Goal: Task Accomplishment & Management: Use online tool/utility

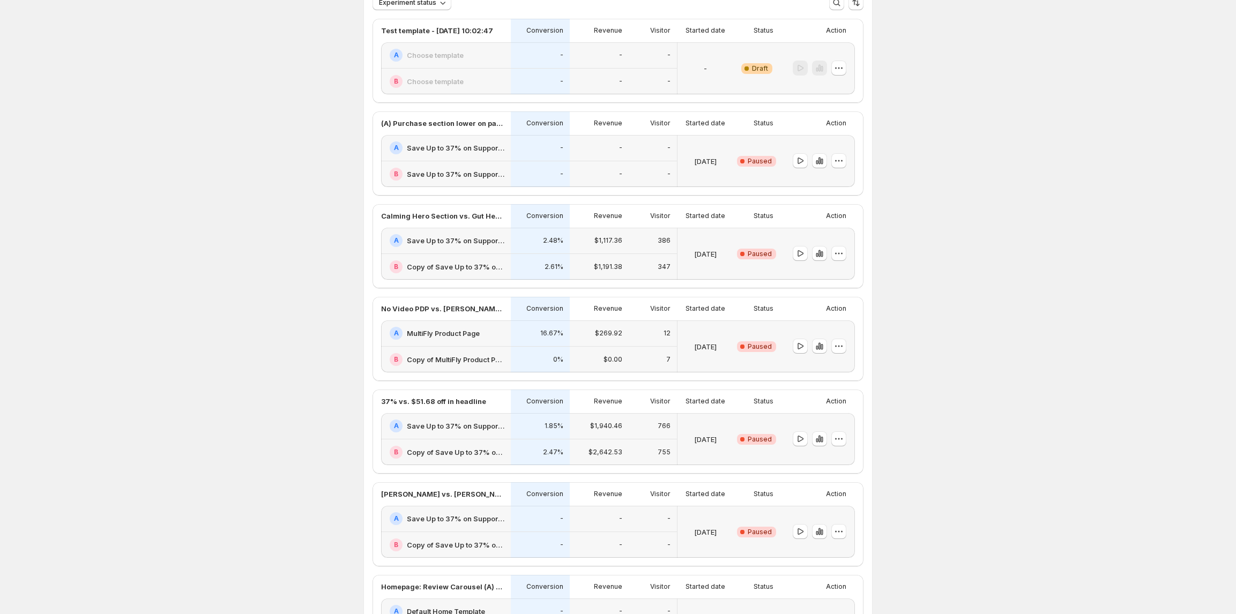
scroll to position [67, 0]
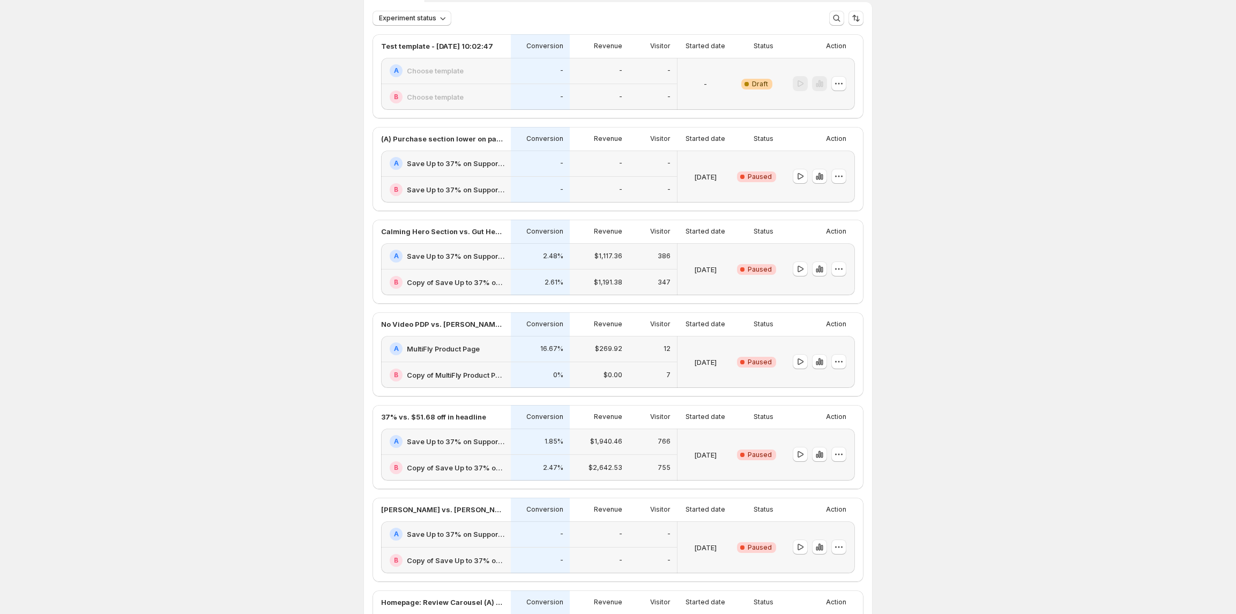
click at [476, 164] on h2 "Save Up to 37% on Support Pro - Support Pro Only" at bounding box center [456, 163] width 98 height 11
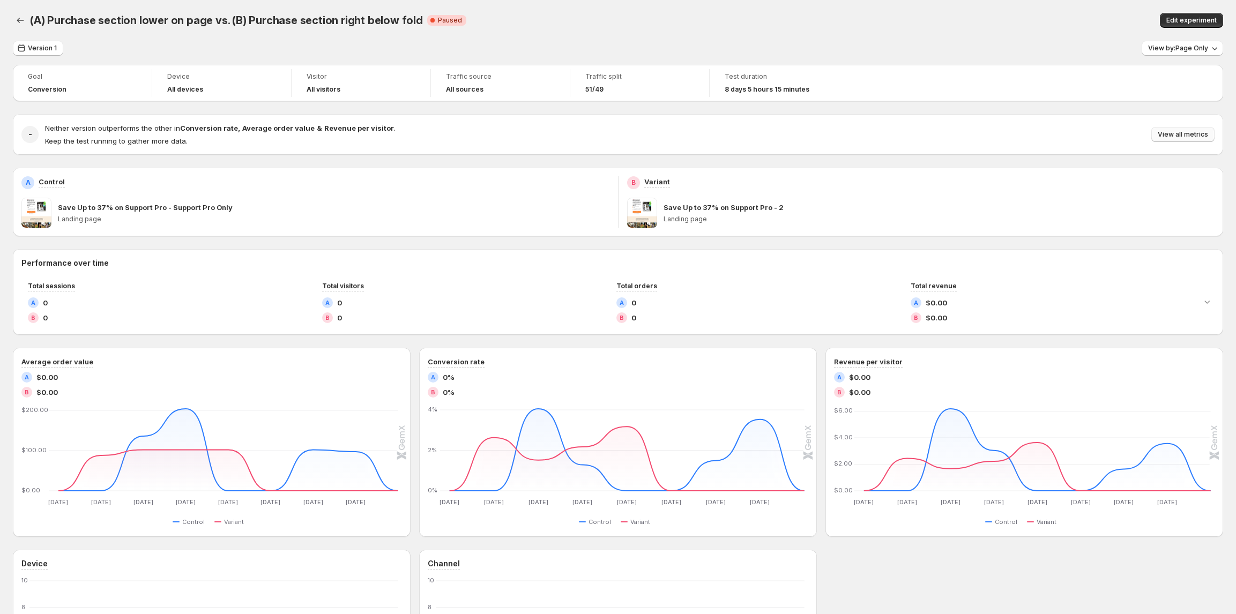
click at [1201, 127] on button "View all metrics" at bounding box center [1182, 134] width 63 height 15
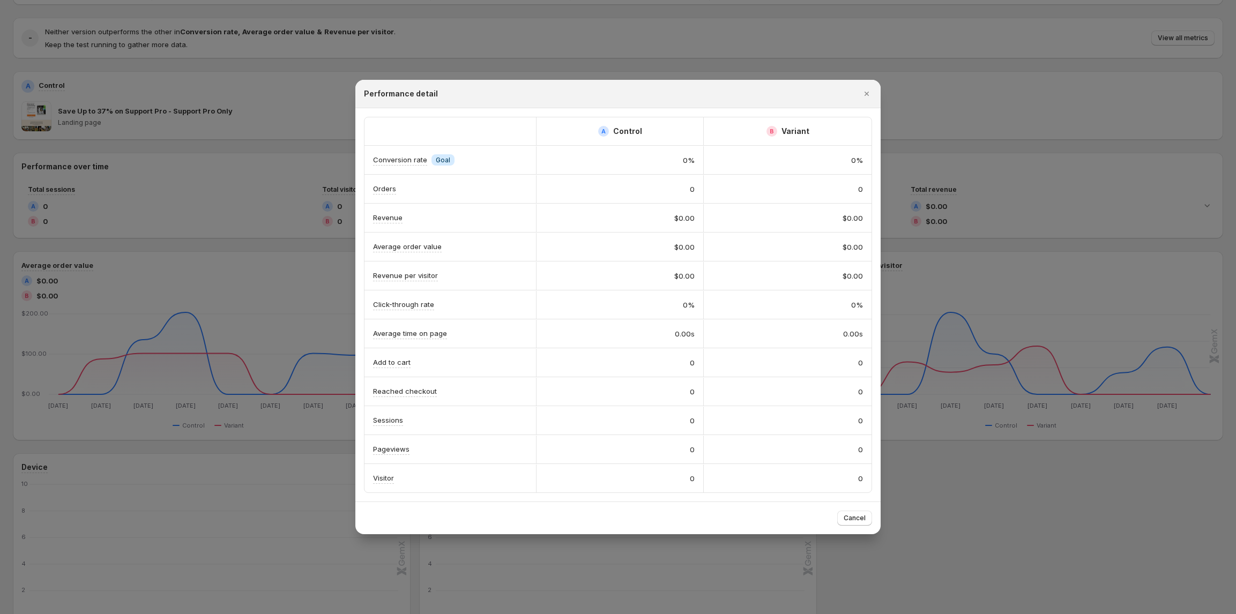
scroll to position [204, 0]
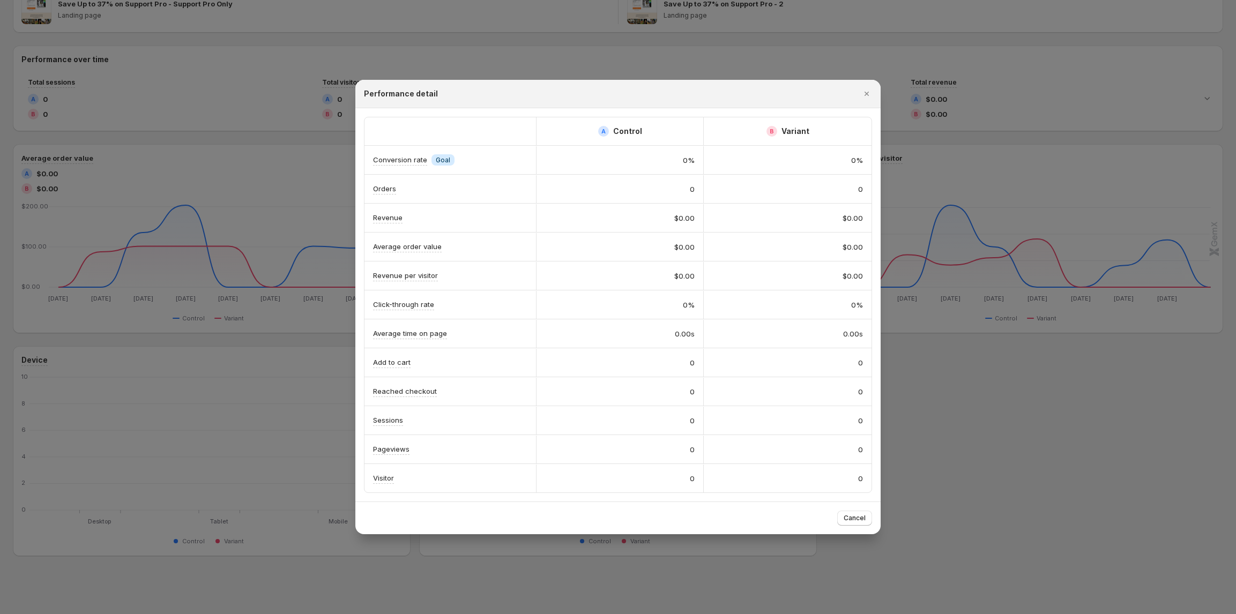
click at [723, 333] on div "0.00s" at bounding box center [787, 334] width 151 height 11
click at [865, 95] on div "Performance detail" at bounding box center [617, 94] width 525 height 28
click at [871, 88] on icon "Close" at bounding box center [866, 93] width 11 height 11
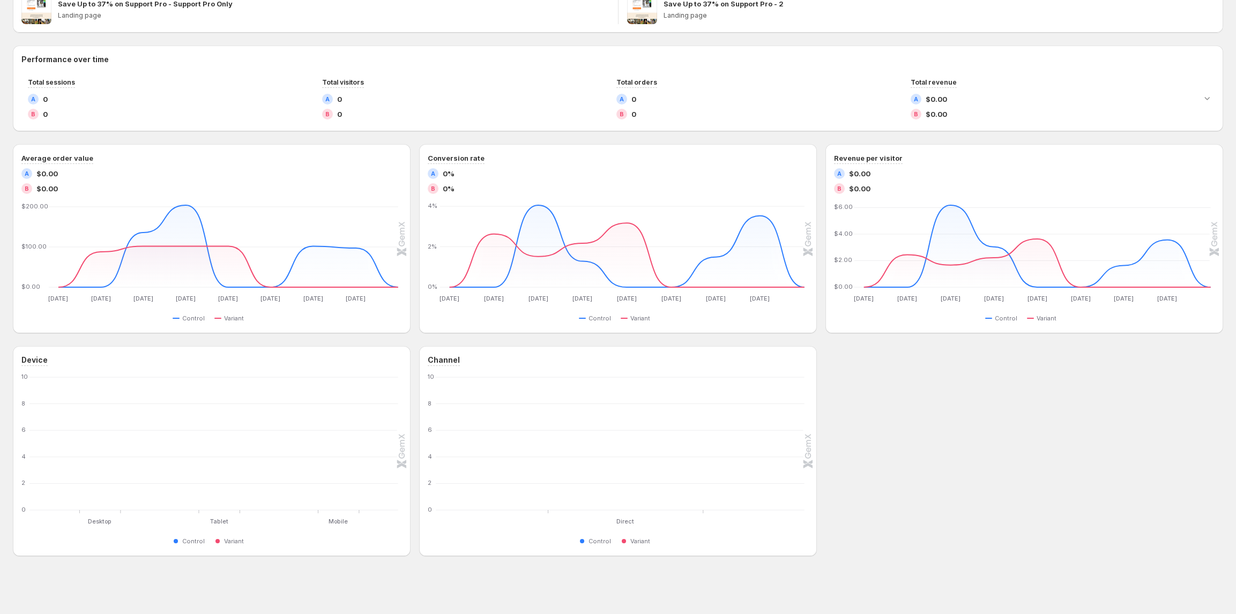
scroll to position [0, 0]
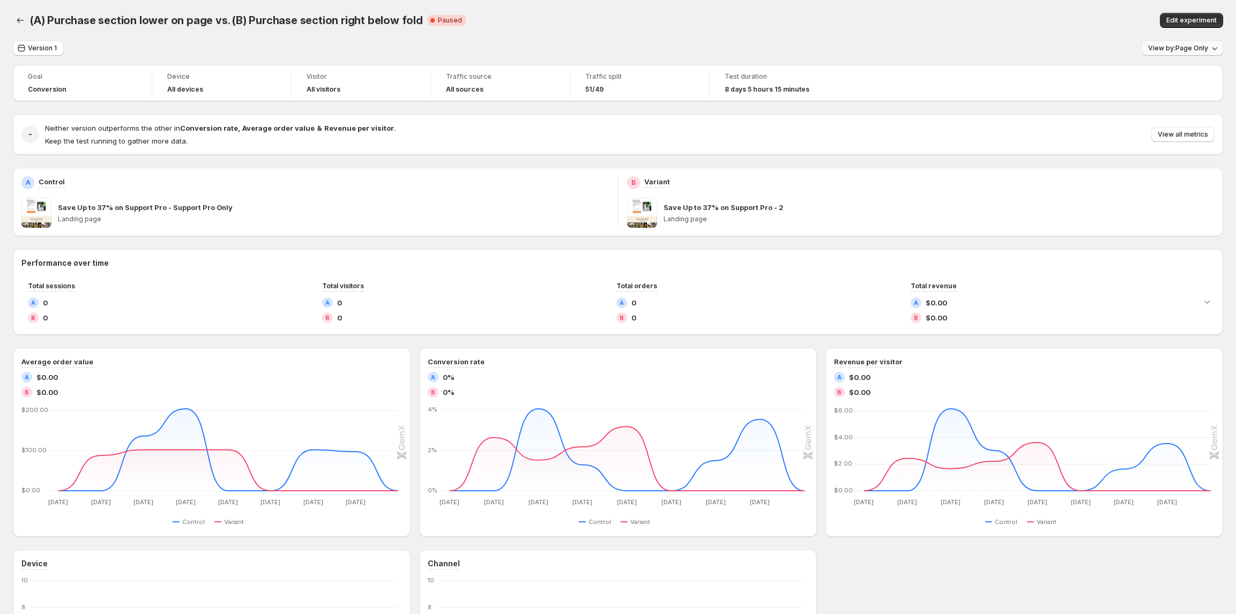
click at [1183, 49] on span "View by: Page Only" at bounding box center [1178, 48] width 60 height 9
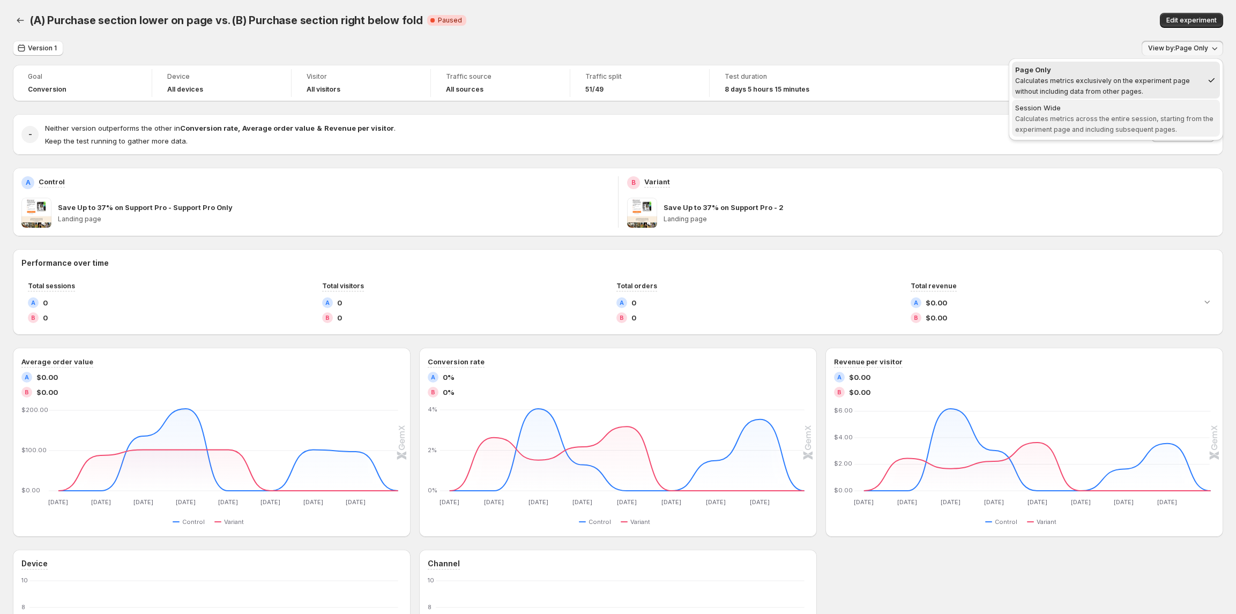
click at [1157, 113] on span "Session Wide Calculates metrics across the entire session, starting from the ex…" at bounding box center [1116, 118] width 202 height 32
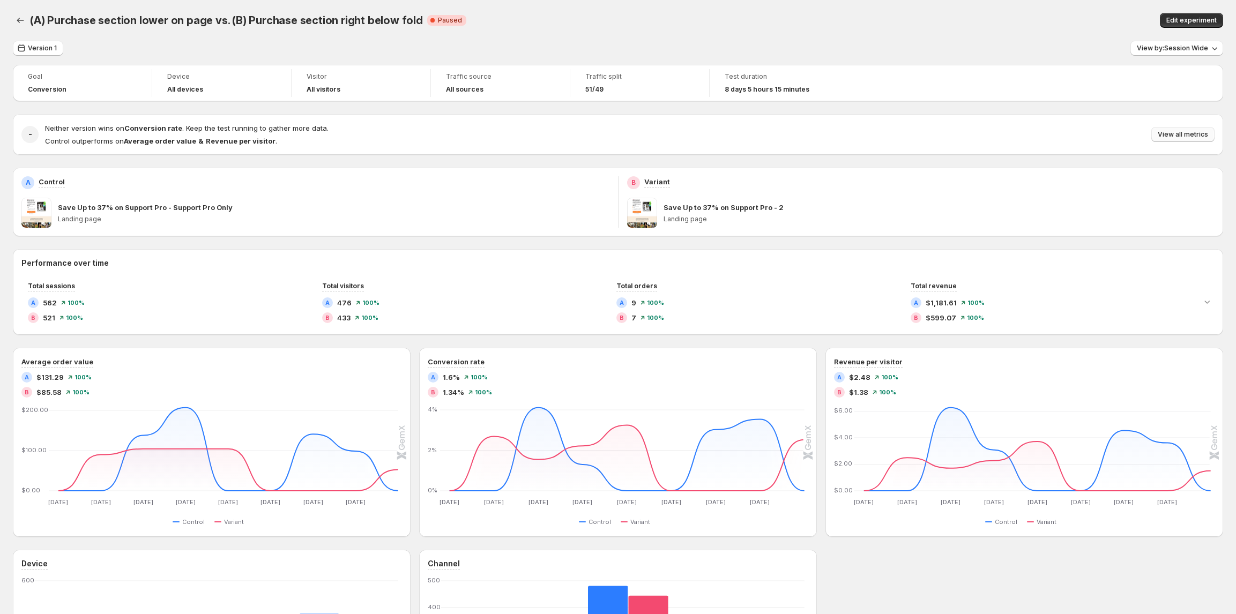
click at [1195, 136] on span "View all metrics" at bounding box center [1183, 134] width 50 height 9
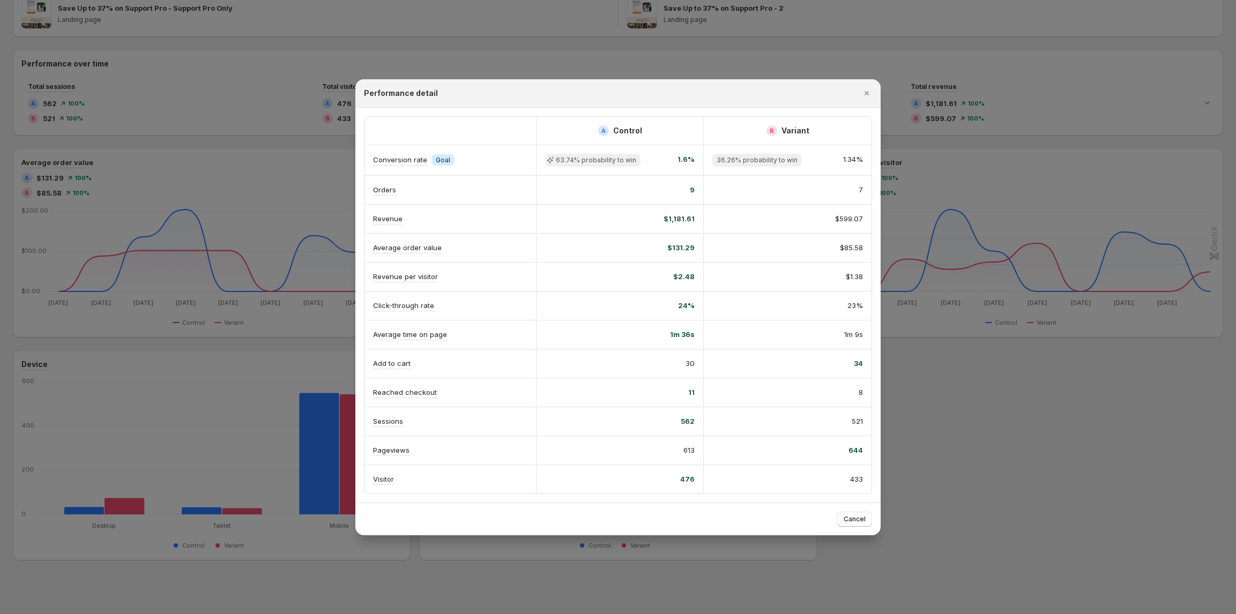
scroll to position [204, 0]
click at [957, 427] on div at bounding box center [618, 307] width 1236 height 614
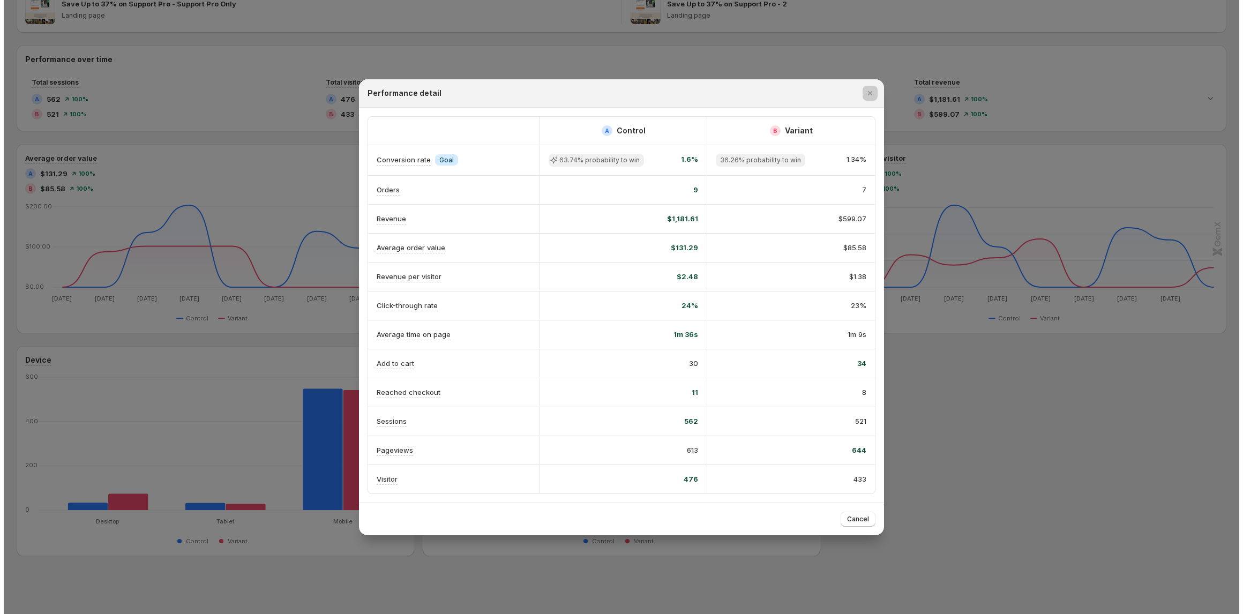
scroll to position [0, 0]
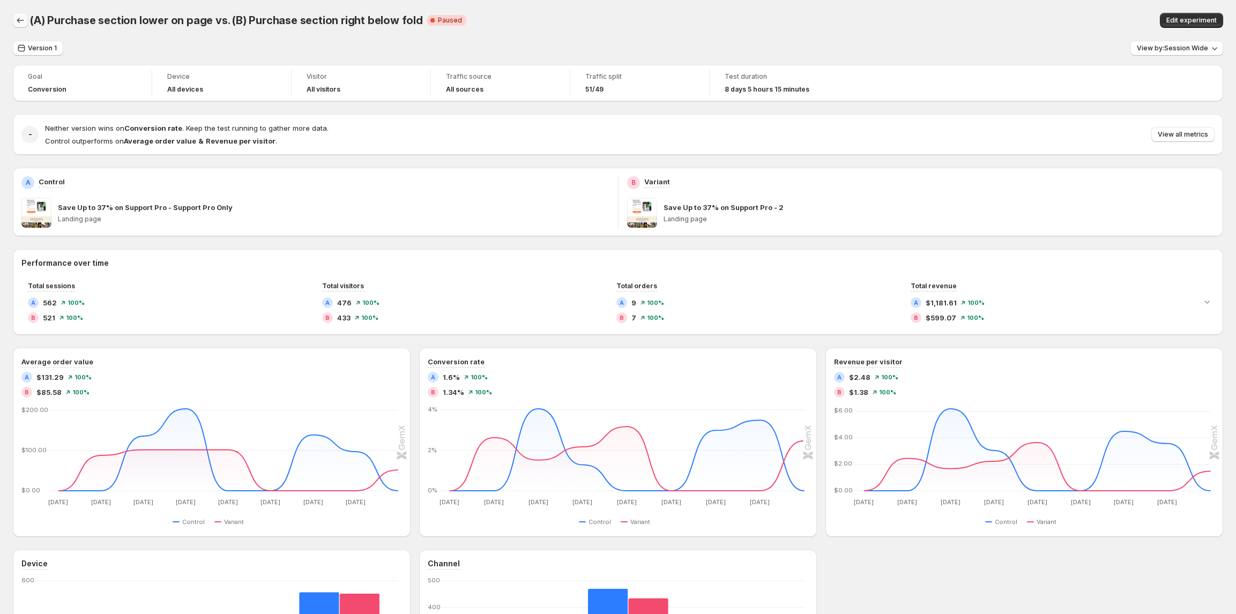
click at [19, 17] on icon "Back" at bounding box center [20, 20] width 11 height 11
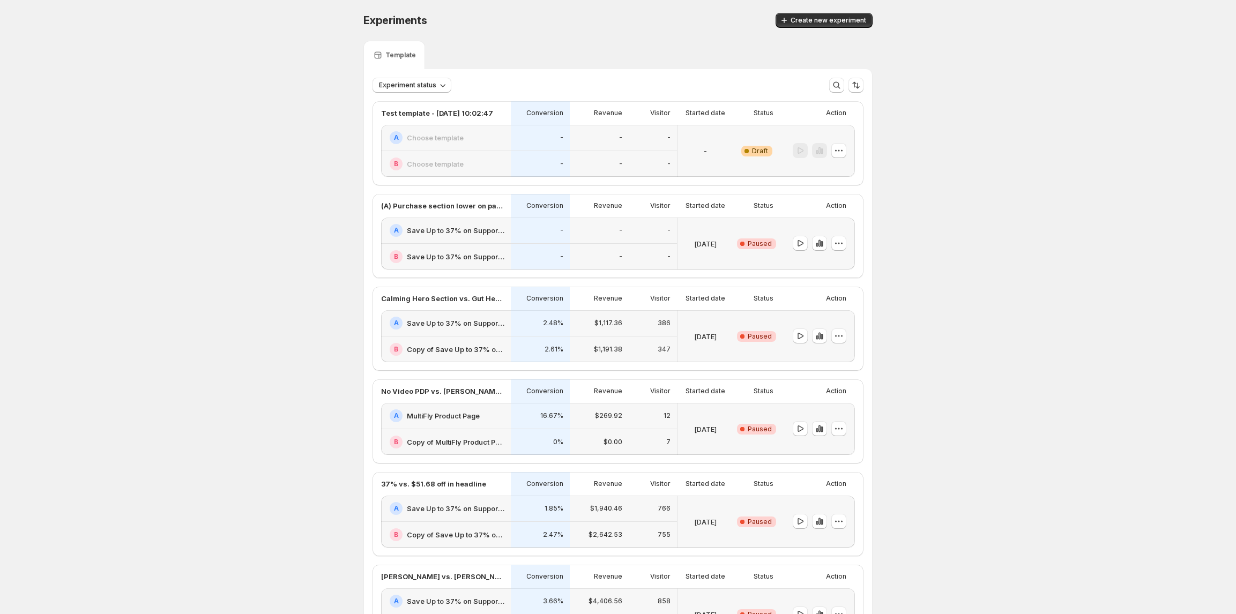
click at [445, 136] on h2 "Choose template" at bounding box center [435, 137] width 57 height 11
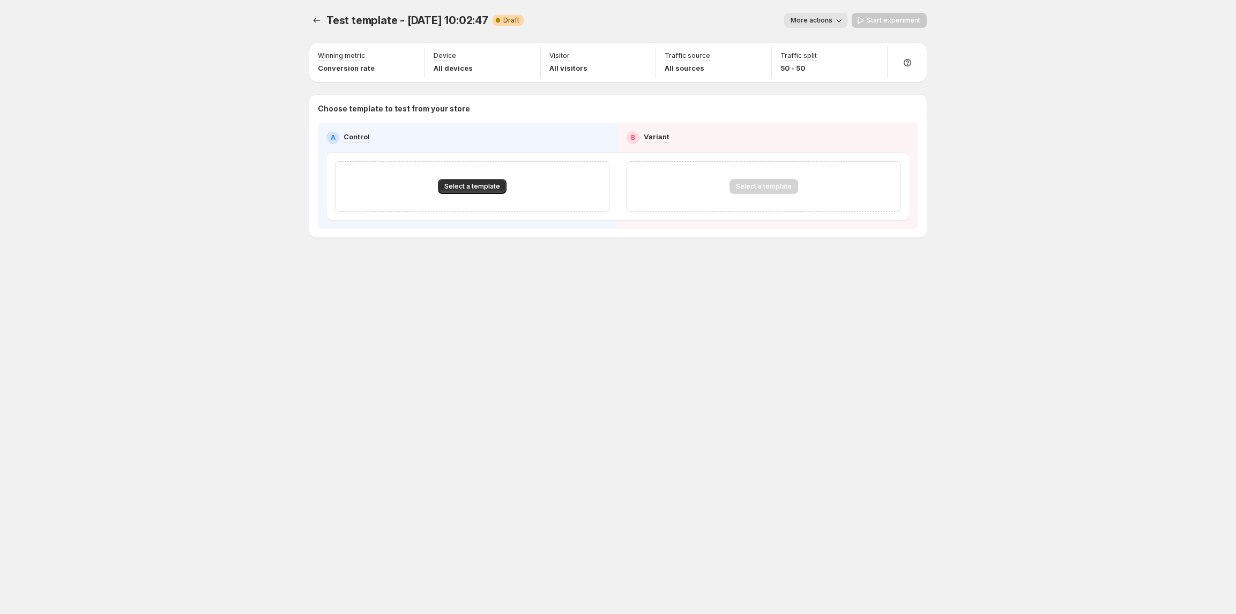
click at [459, 114] on div "Choose template to test from your store A Control B Variant Select a template S…" at bounding box center [618, 165] width 600 height 125
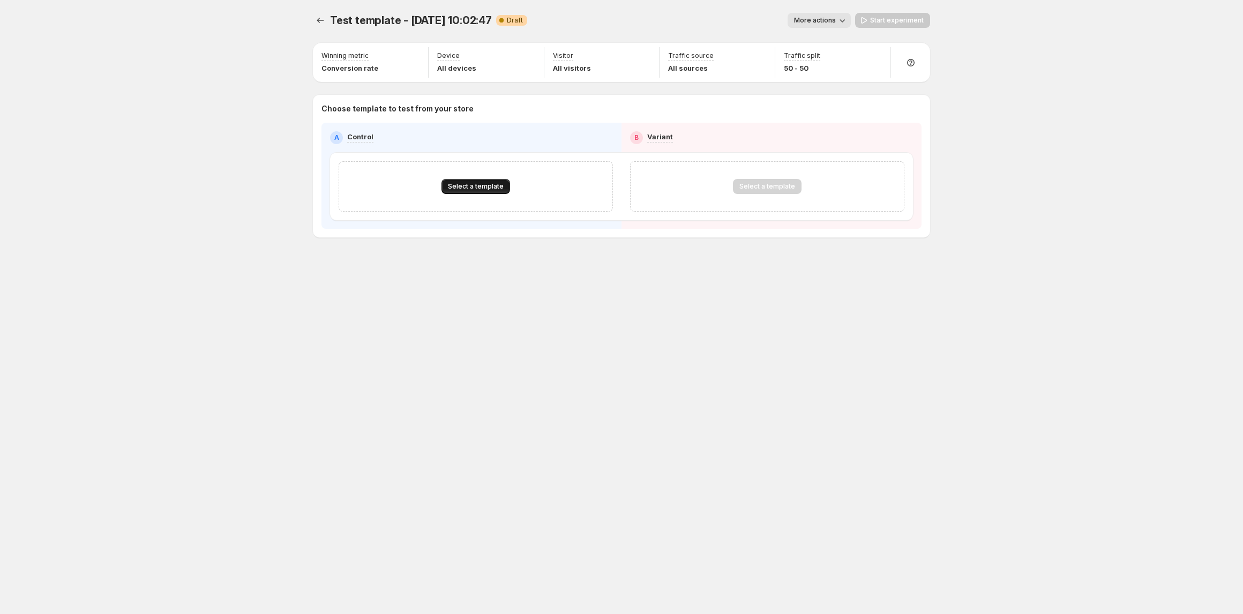
click at [461, 187] on span "Select a template" at bounding box center [476, 186] width 56 height 9
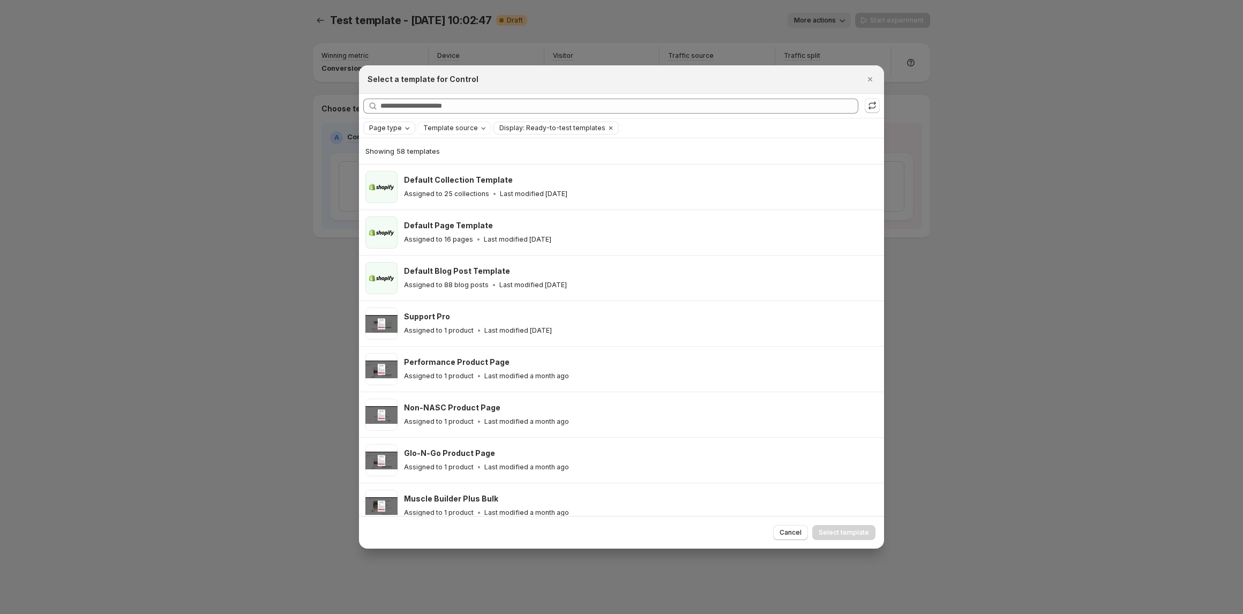
click at [403, 126] on icon "Page type" at bounding box center [407, 128] width 9 height 9
click at [406, 160] on span "Home page" at bounding box center [403, 162] width 39 height 9
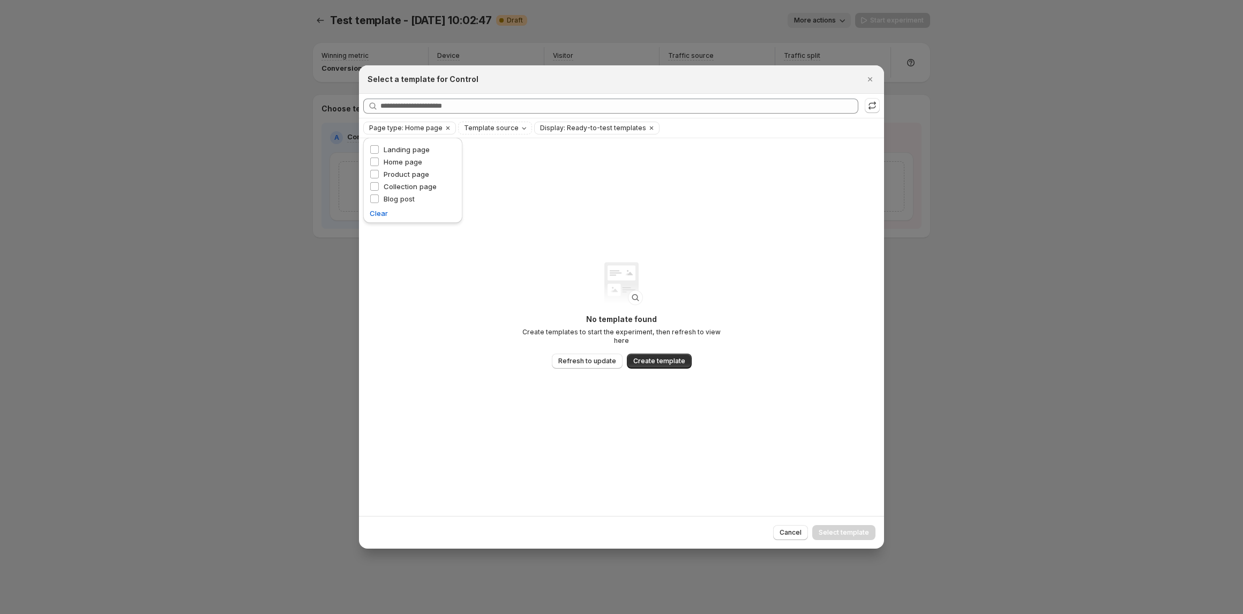
click at [399, 313] on div "No template found Create templates to start the experiment, then refresh to vie…" at bounding box center [621, 326] width 525 height 377
click at [444, 129] on icon "Clear" at bounding box center [448, 128] width 9 height 9
